Goal: Task Accomplishment & Management: Use online tool/utility

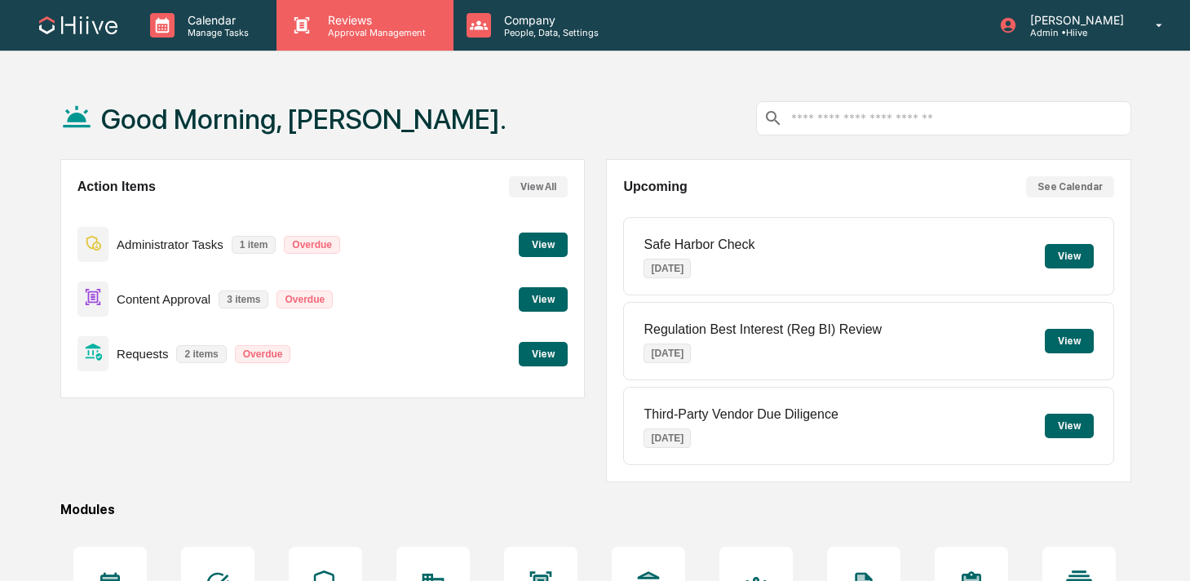
click at [345, 33] on p "Approval Management" at bounding box center [374, 32] width 119 height 11
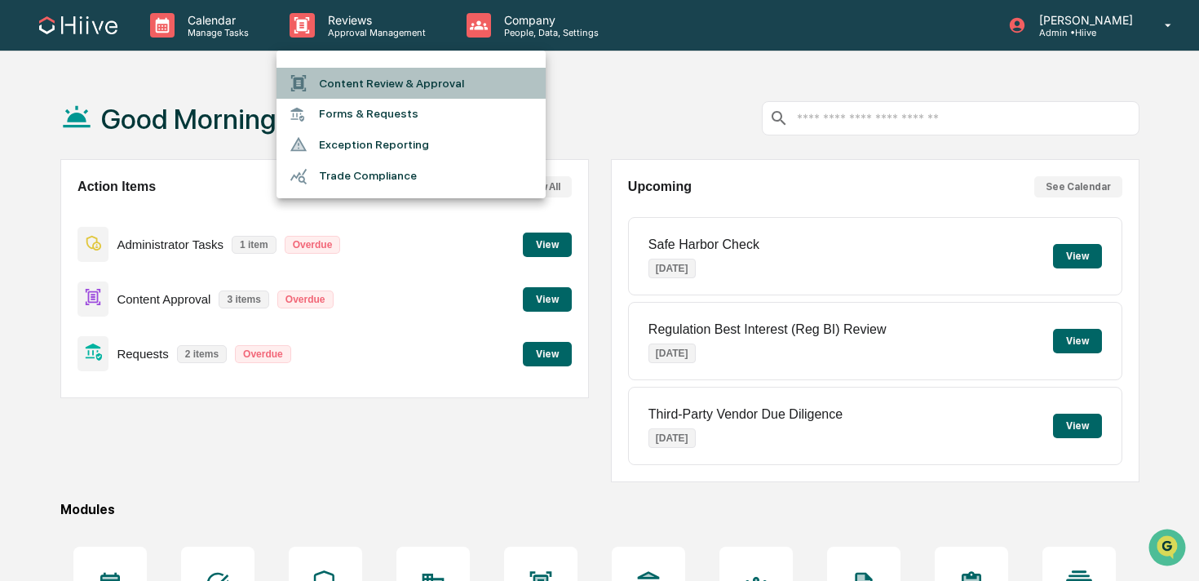
click at [351, 78] on li "Content Review & Approval" at bounding box center [411, 83] width 269 height 31
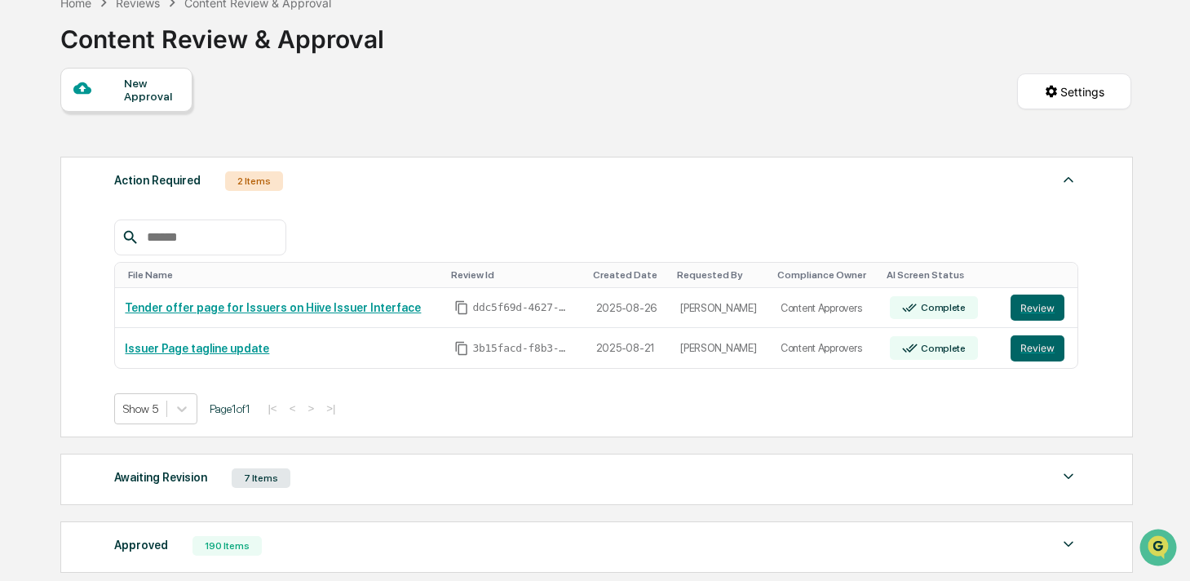
scroll to position [96, 0]
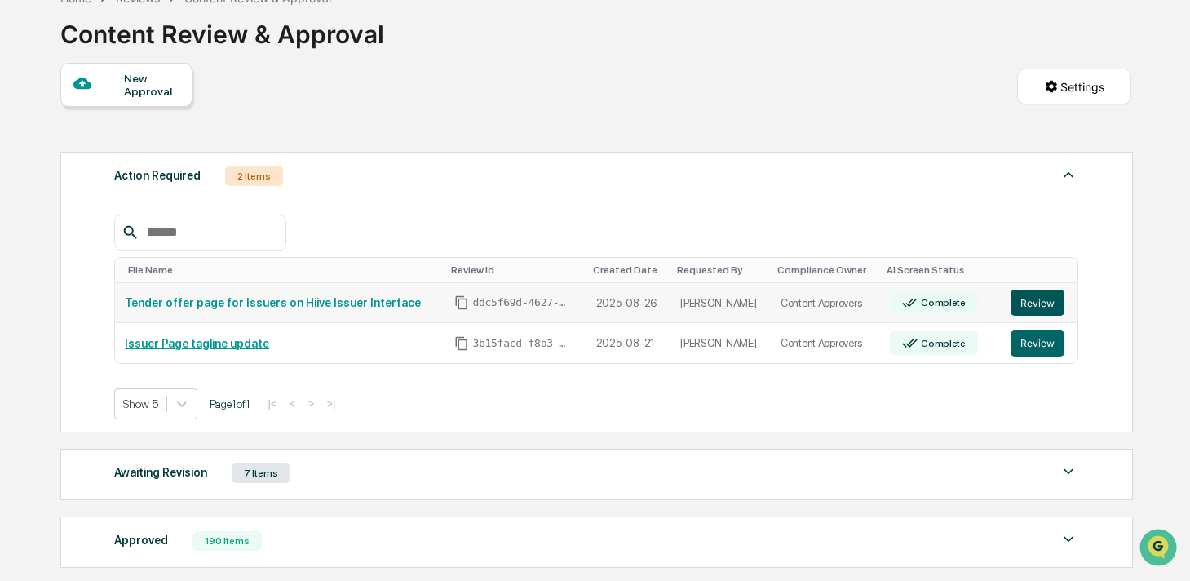
click at [1030, 303] on button "Review" at bounding box center [1038, 303] width 54 height 26
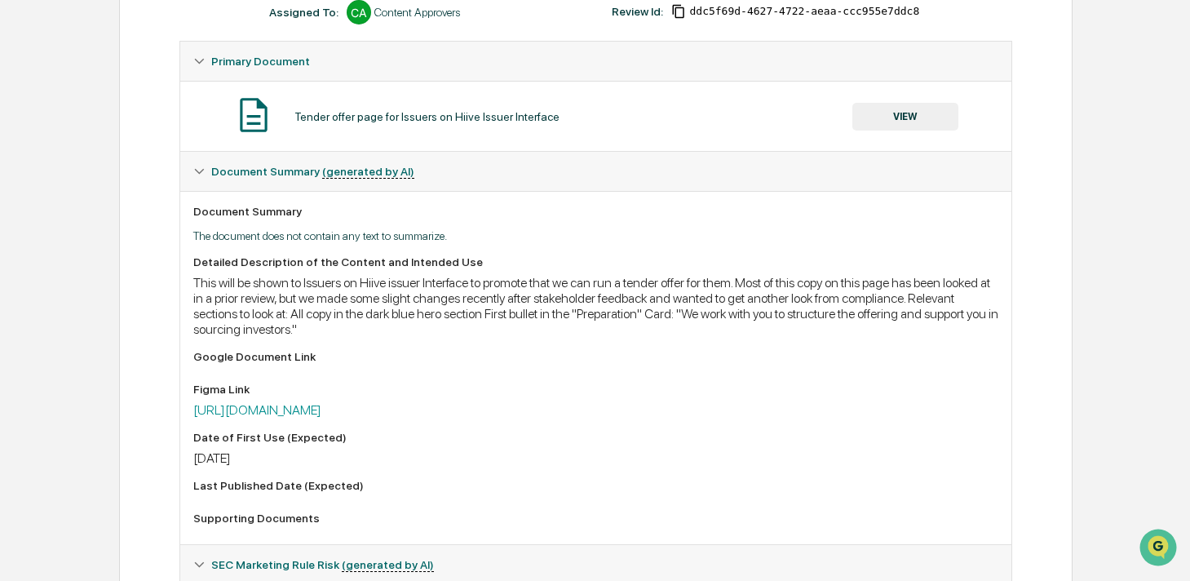
scroll to position [400, 0]
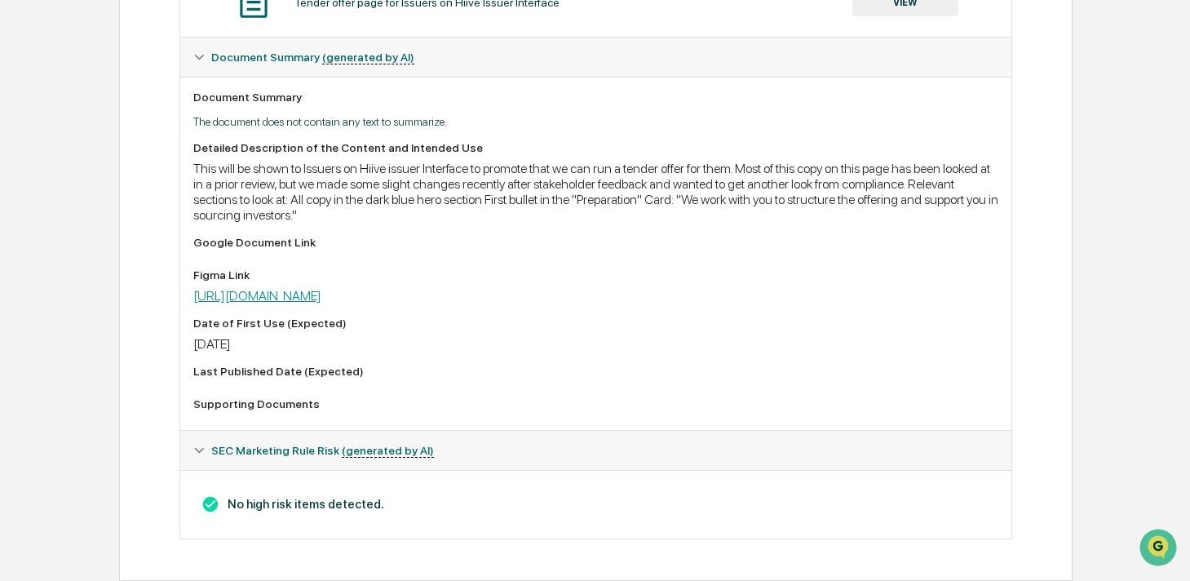
click at [321, 288] on link "https://www.figma.com/design/CGhGKtQjeiZ2qp6VUSuXBW/%F0%9F%8C%B8-PROD--%3E-Hiiv…" at bounding box center [257, 295] width 128 height 15
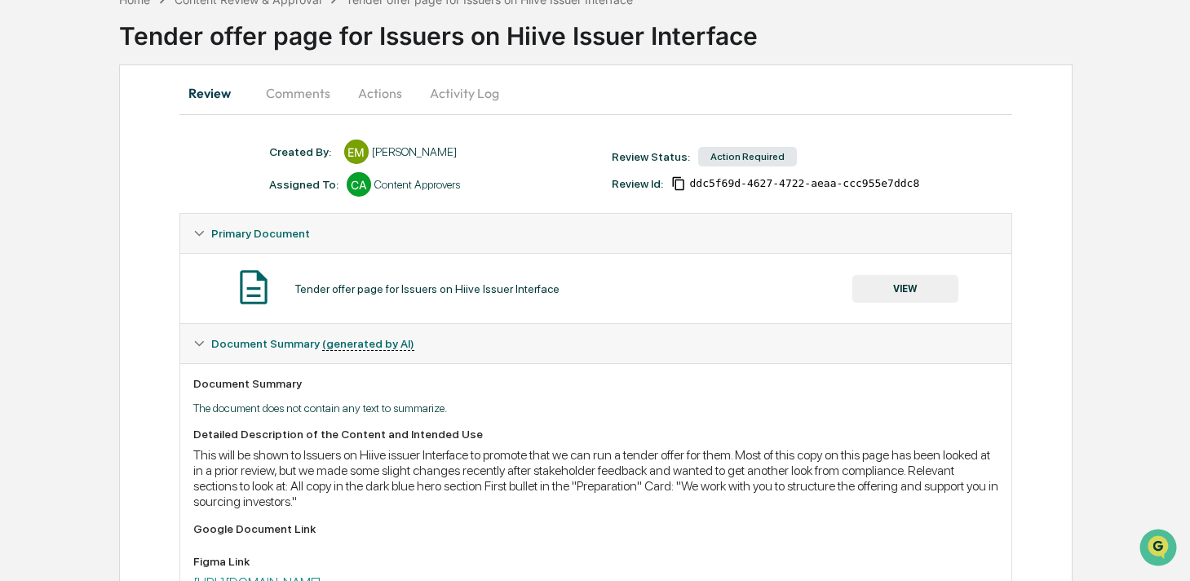
scroll to position [0, 0]
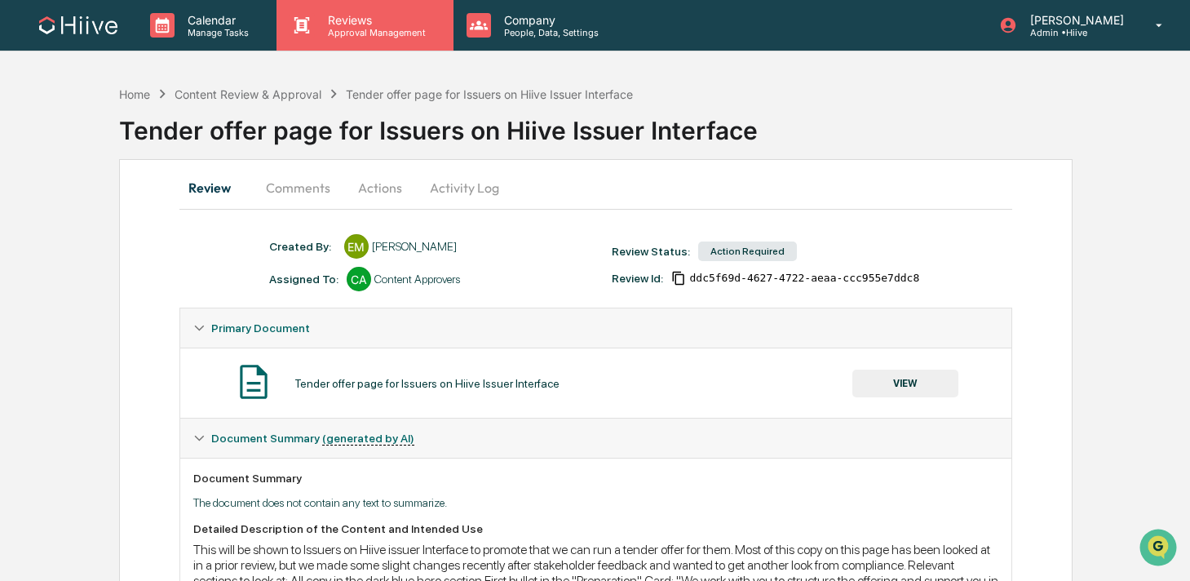
click at [319, 34] on p "Approval Management" at bounding box center [374, 32] width 119 height 11
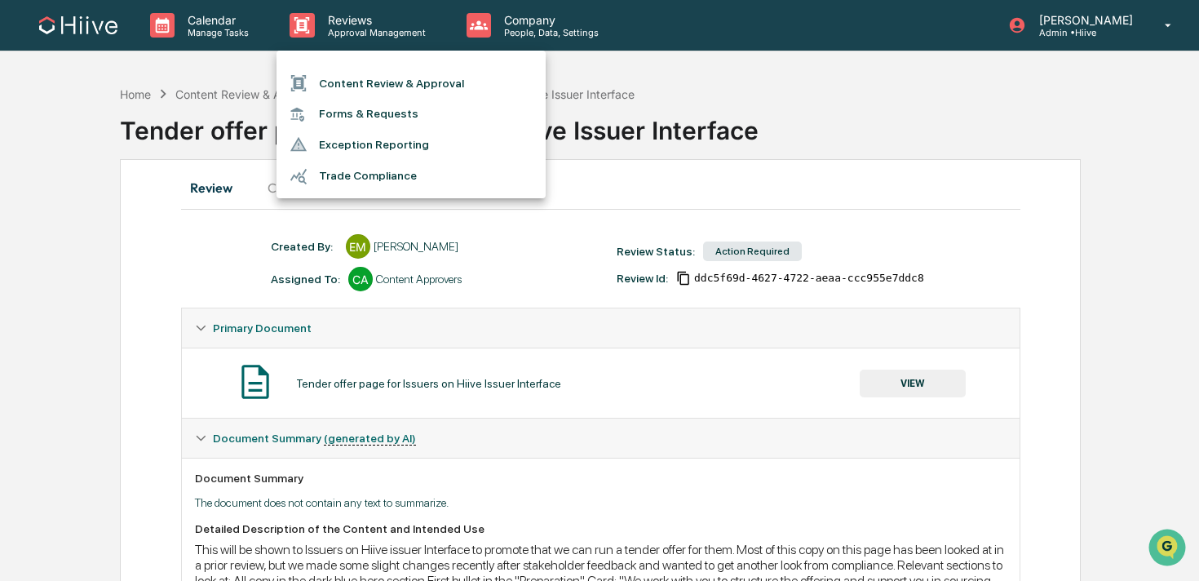
click at [342, 76] on li "Content Review & Approval" at bounding box center [411, 83] width 269 height 31
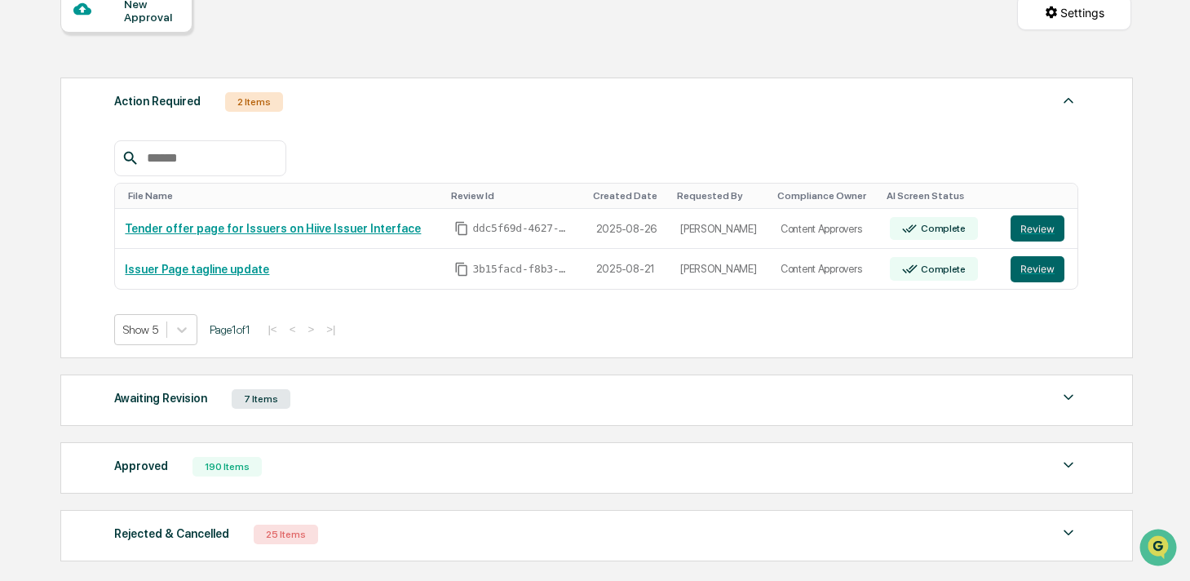
scroll to position [267, 0]
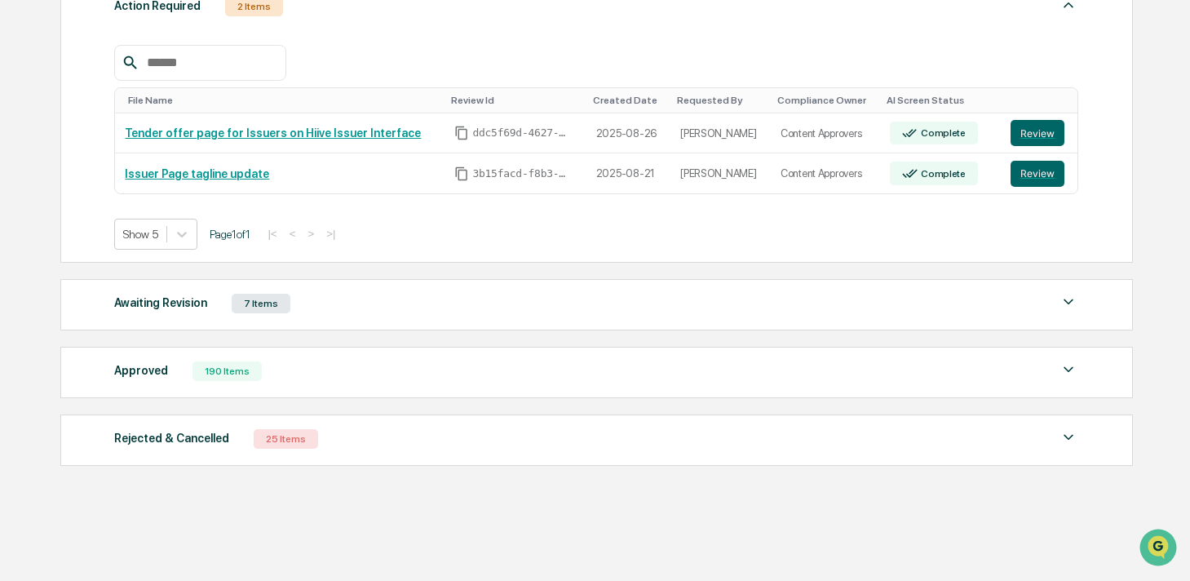
click at [371, 365] on div "Approved 190 Items" at bounding box center [596, 371] width 964 height 23
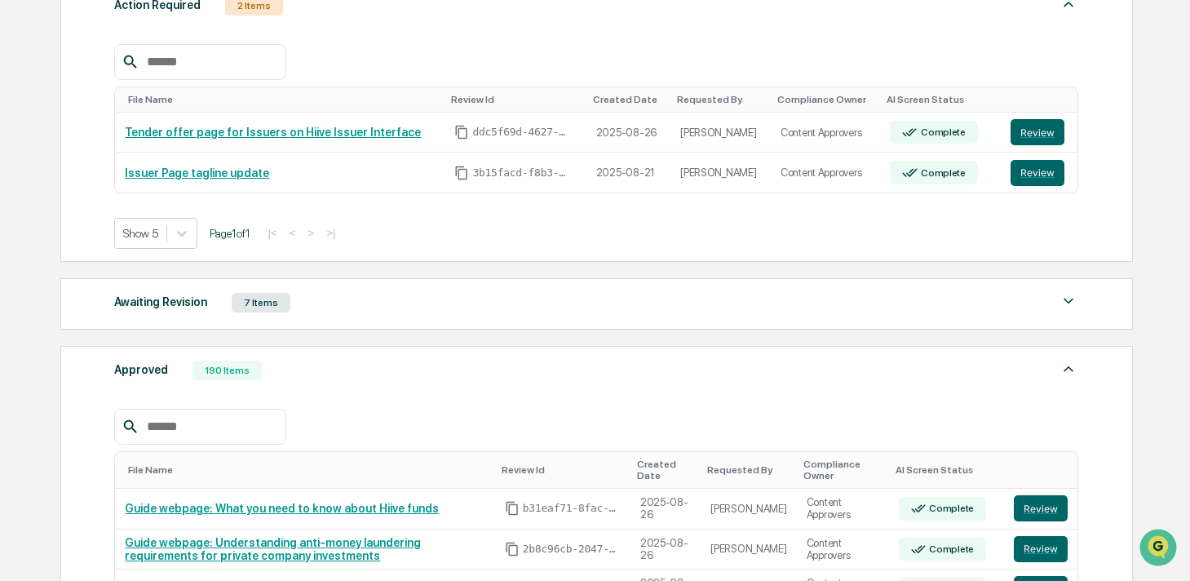
click at [247, 435] on input "text" at bounding box center [209, 426] width 139 height 21
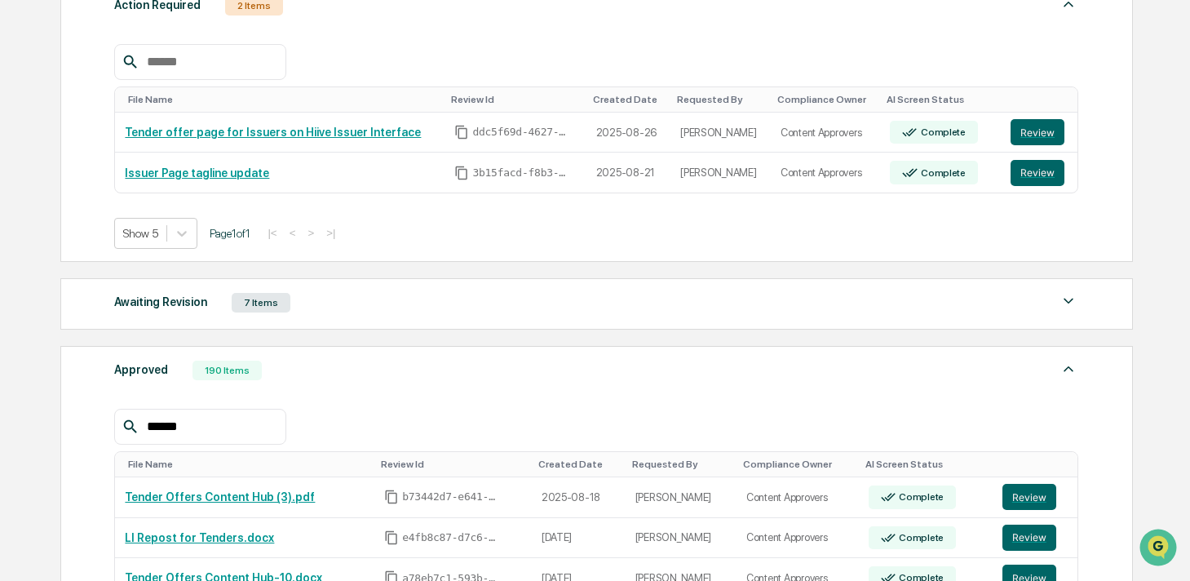
scroll to position [367, 0]
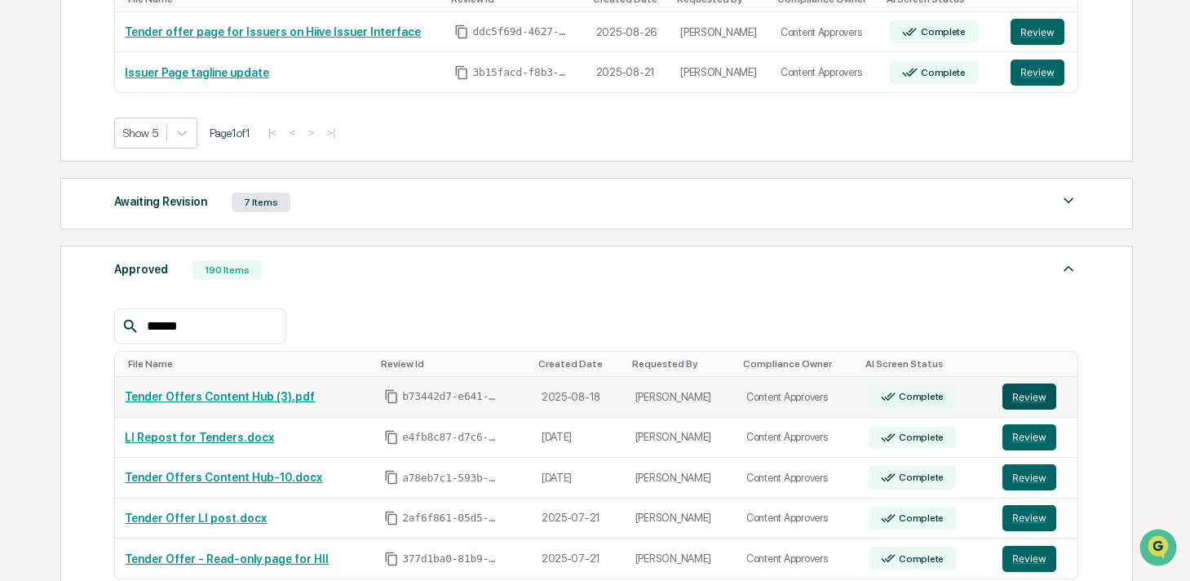
type input "******"
click at [1029, 400] on button "Review" at bounding box center [1029, 396] width 54 height 26
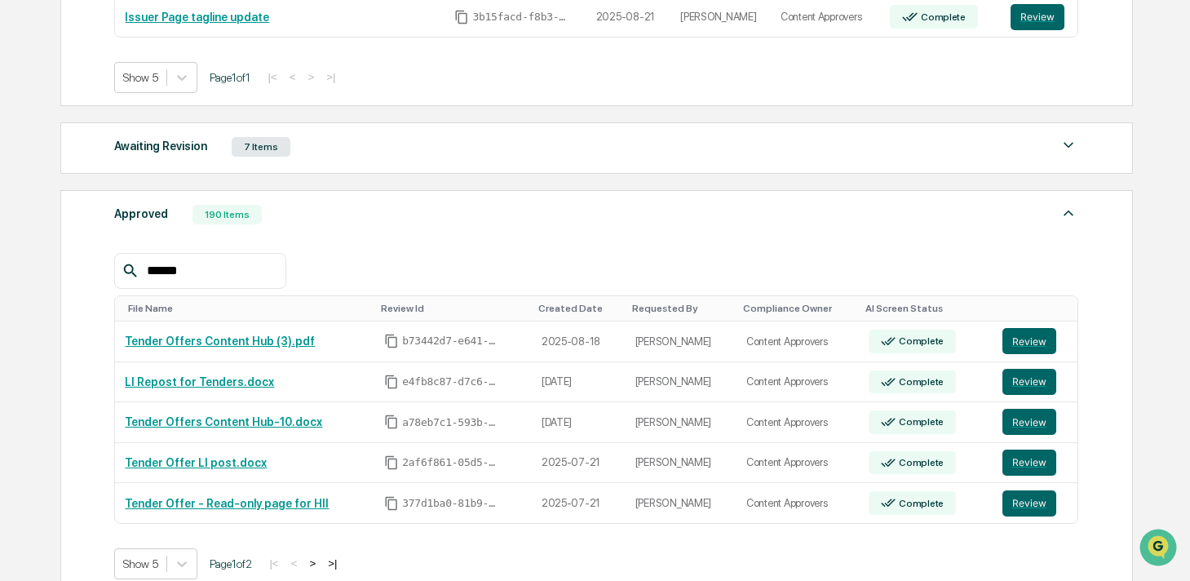
scroll to position [440, 0]
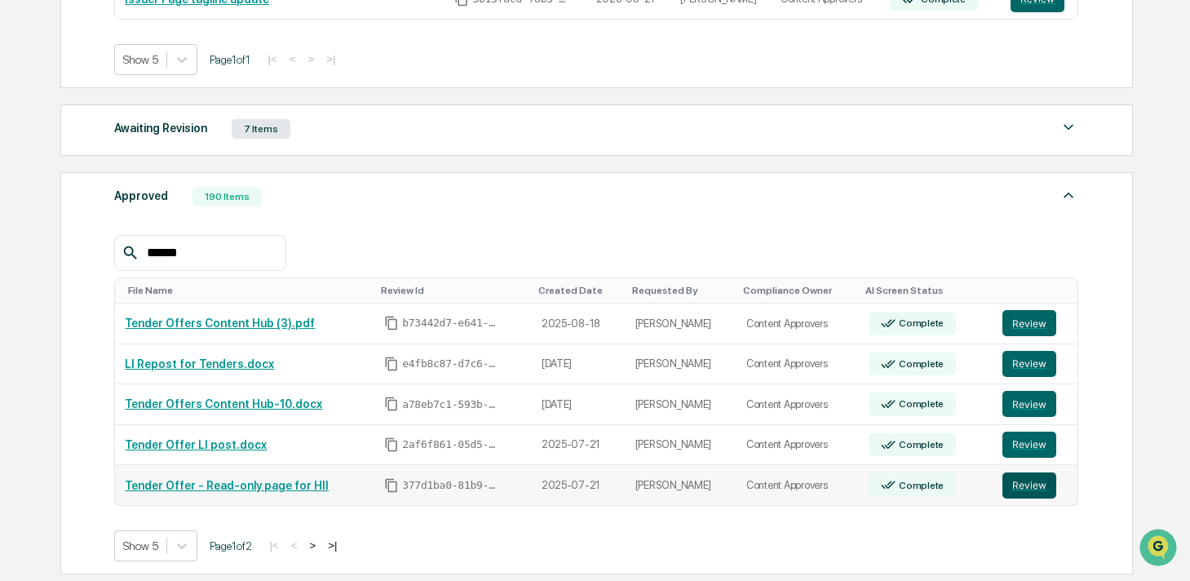
click at [1014, 487] on button "Review" at bounding box center [1029, 485] width 54 height 26
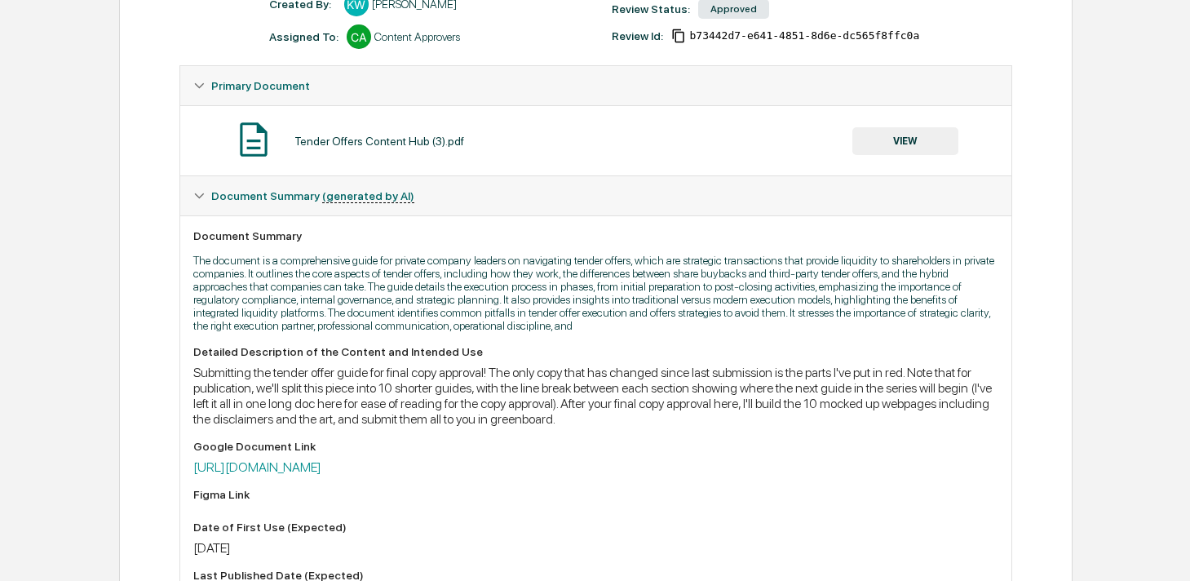
scroll to position [380, 0]
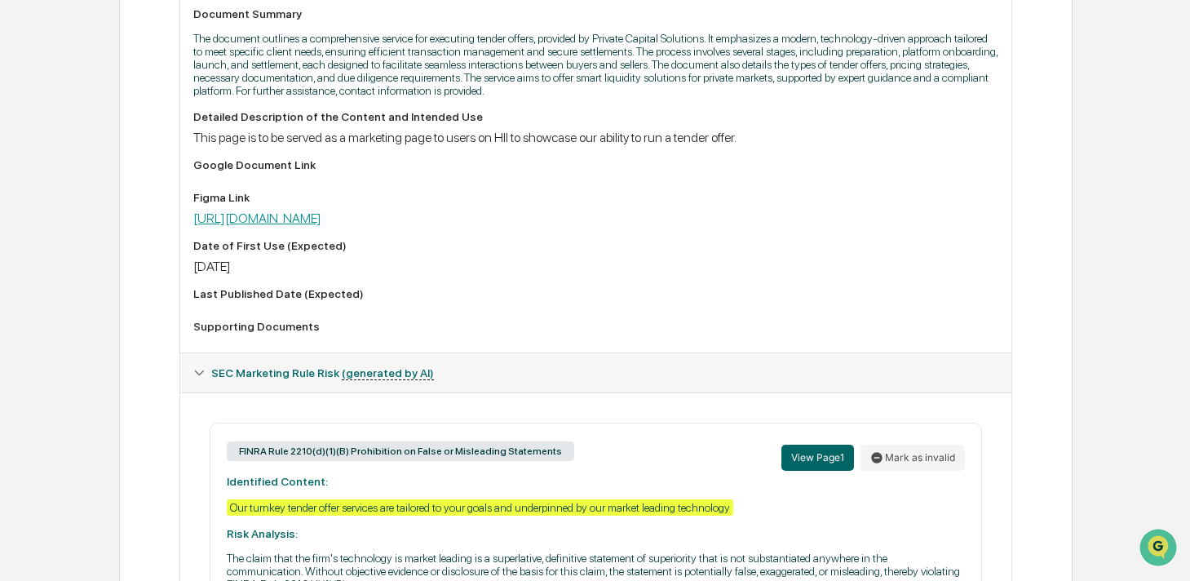
click at [321, 226] on link "https://www.figma.com/design/CGhGKtQjeiZ2qp6VUSuXBW/%F0%9F%8C%B8-PROD--%3E-Hiiv…" at bounding box center [257, 217] width 128 height 15
